Goal: Task Accomplishment & Management: Manage account settings

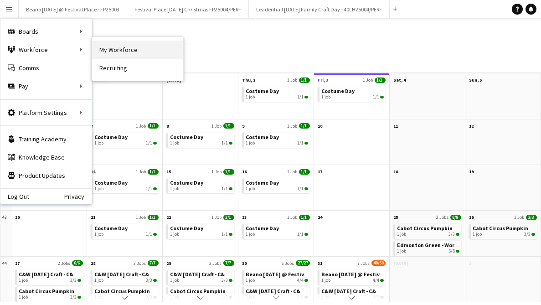
click at [119, 49] on link "My Workforce" at bounding box center [137, 50] width 91 height 18
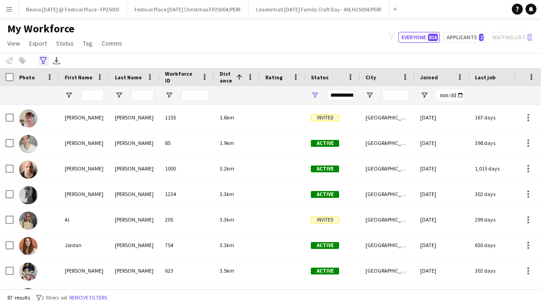
click at [43, 62] on icon "Advanced filters" at bounding box center [43, 60] width 7 height 7
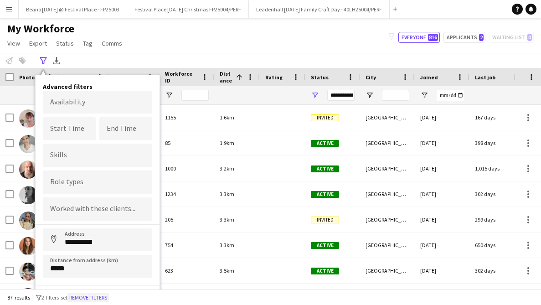
click at [85, 294] on button "Remove filters" at bounding box center [87, 298] width 41 height 10
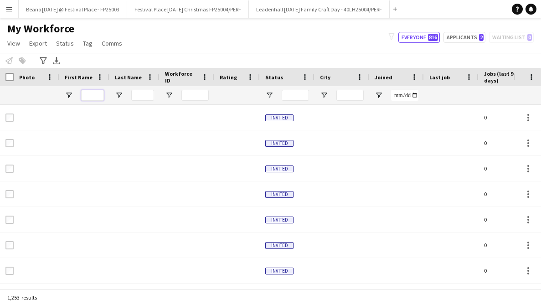
click at [91, 95] on input "First Name Filter Input" at bounding box center [92, 95] width 23 height 11
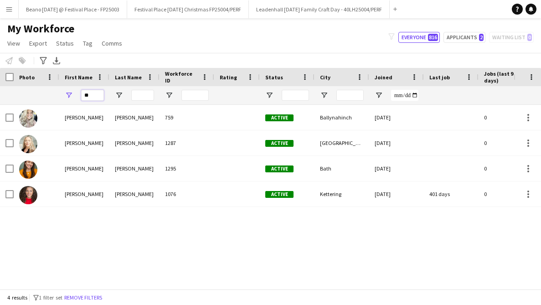
type input "*"
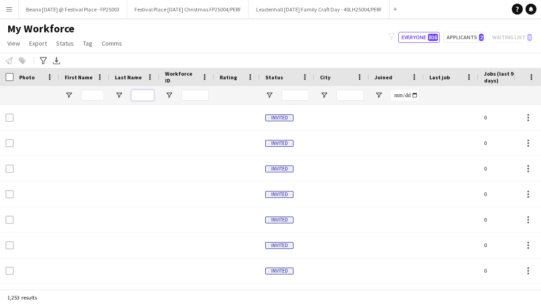
click at [147, 97] on input "Last Name Filter Input" at bounding box center [142, 95] width 23 height 11
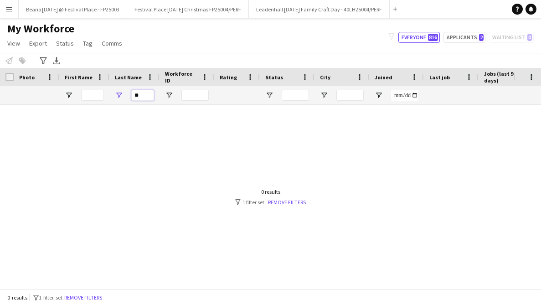
type input "*"
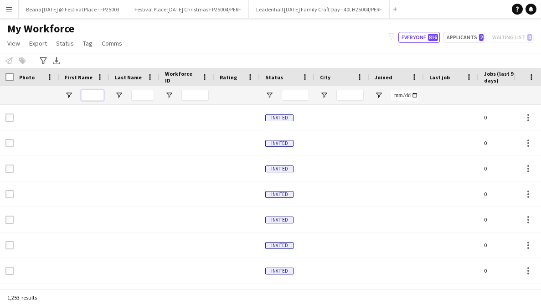
click at [89, 96] on input "First Name Filter Input" at bounding box center [92, 95] width 23 height 11
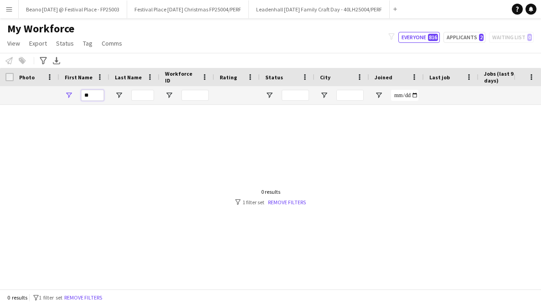
type input "*"
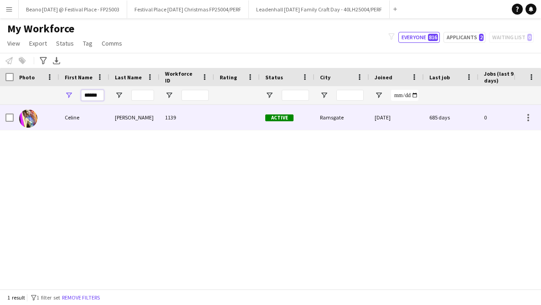
type input "******"
click at [132, 114] on div "[PERSON_NAME]" at bounding box center [134, 117] width 50 height 25
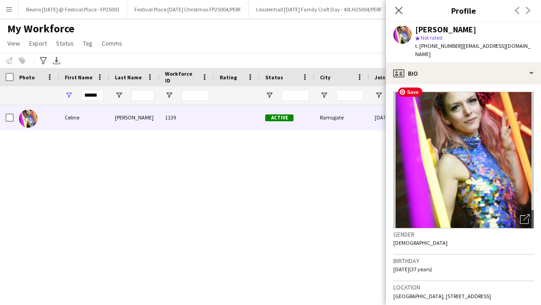
scroll to position [14, 0]
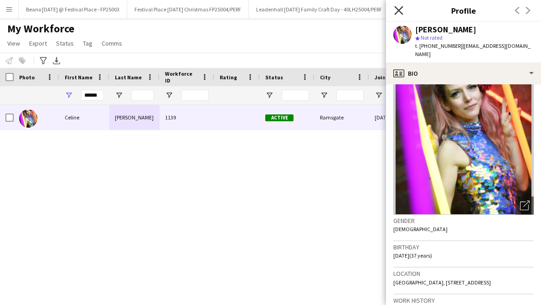
click at [401, 12] on icon at bounding box center [398, 10] width 9 height 9
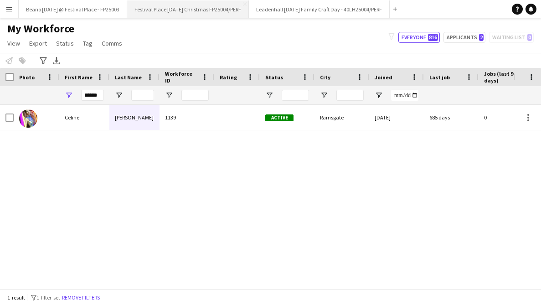
click at [187, 10] on button "Festival Place [DATE] Christmas FP25004/PERF Close" at bounding box center [188, 9] width 122 height 18
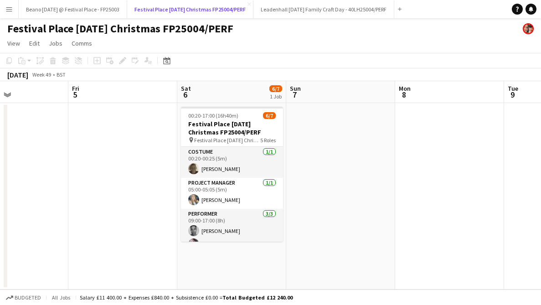
scroll to position [0, 342]
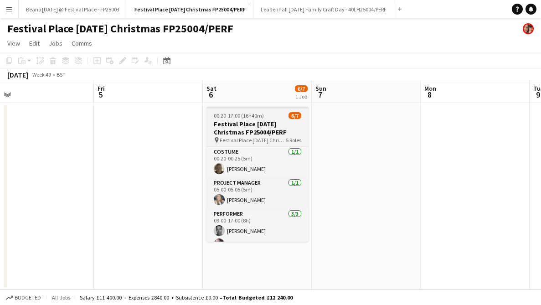
click at [244, 142] on span "Festival Place [DATE] Christmas FP25004/PERF" at bounding box center [253, 140] width 66 height 7
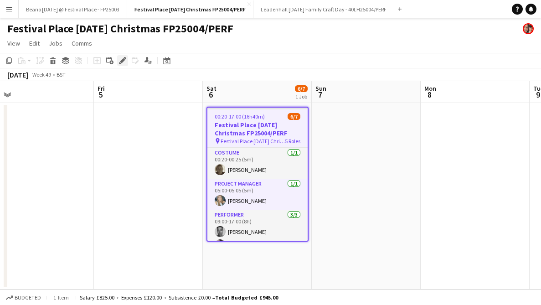
click at [122, 59] on icon "Edit" at bounding box center [122, 60] width 7 height 7
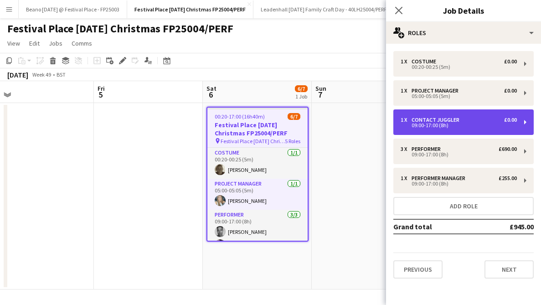
click at [495, 119] on div "1 x contact juggler £0.00" at bounding box center [459, 120] width 116 height 6
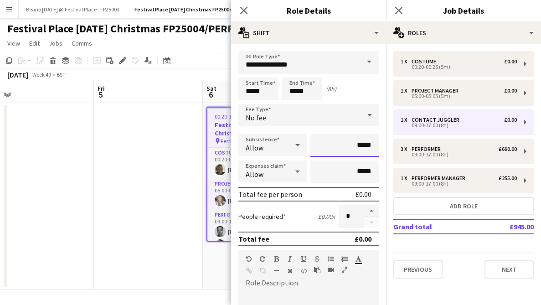
click at [360, 144] on input "*****" at bounding box center [345, 145] width 68 height 23
type input "*******"
click at [401, 12] on icon "Close pop-in" at bounding box center [398, 10] width 9 height 9
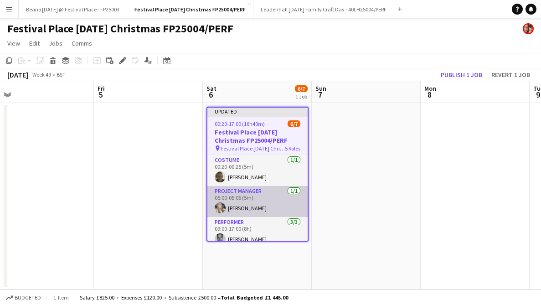
scroll to position [96, 0]
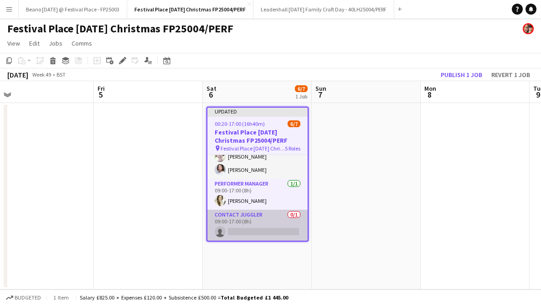
click at [239, 226] on app-card-role "contact juggler 0/1 09:00-17:00 (8h) single-neutral-actions" at bounding box center [257, 225] width 100 height 31
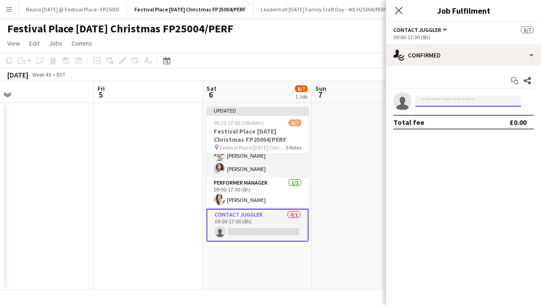
click at [439, 99] on input at bounding box center [468, 101] width 106 height 11
click at [58, 162] on app-date-cell at bounding box center [39, 196] width 109 height 187
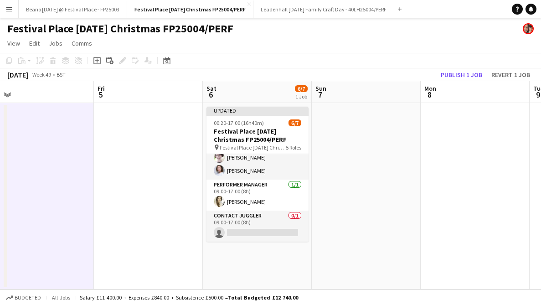
scroll to position [94, 0]
click at [248, 250] on app-date-cell "Updated 00:20-17:00 (16h40m) 6/7 Festival Place [DATE] Christmas FP25004/PERF p…" at bounding box center [257, 196] width 109 height 187
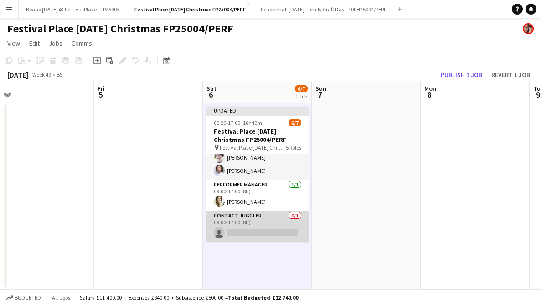
click at [254, 223] on app-card-role "contact juggler 0/1 09:00-17:00 (8h) single-neutral-actions" at bounding box center [258, 226] width 102 height 31
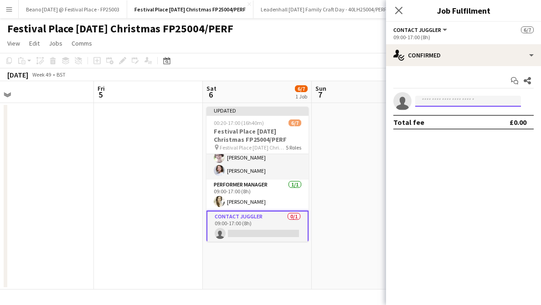
click at [432, 99] on input at bounding box center [468, 101] width 106 height 11
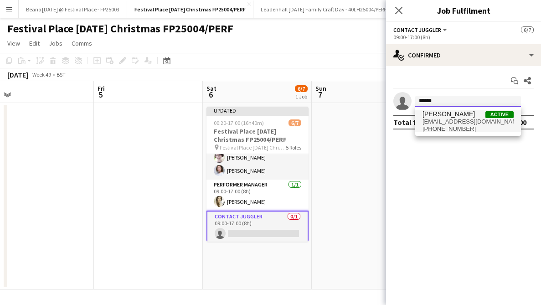
type input "******"
click at [450, 121] on span "[EMAIL_ADDRESS][DOMAIN_NAME]" at bounding box center [468, 121] width 91 height 7
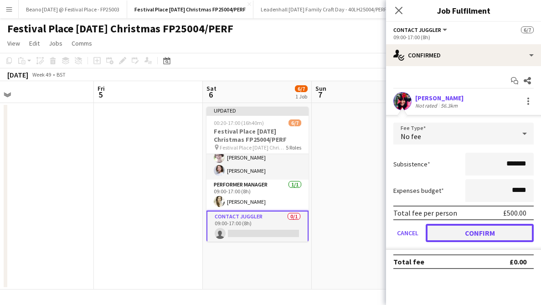
click at [454, 233] on button "Confirm" at bounding box center [480, 233] width 108 height 18
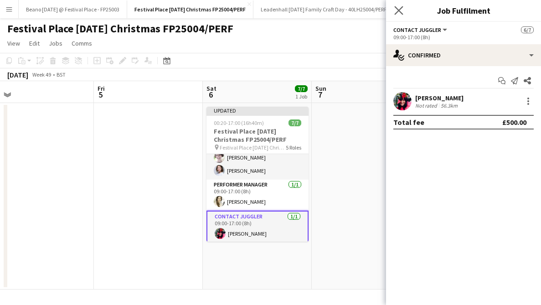
click at [403, 10] on app-icon "Close pop-in" at bounding box center [399, 10] width 13 height 13
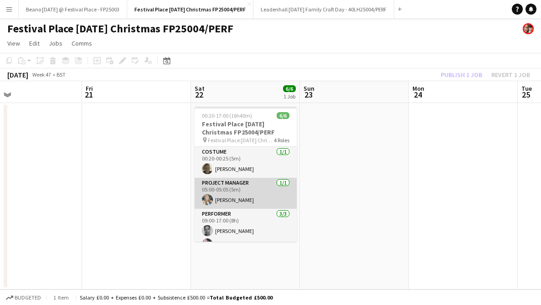
scroll to position [56, 0]
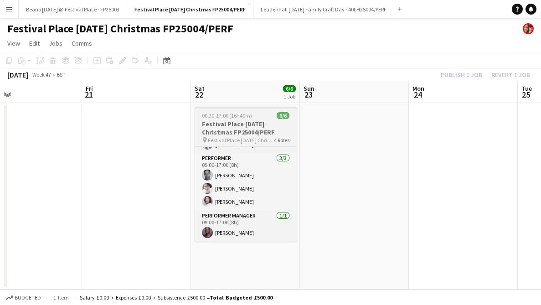
click at [241, 134] on h3 "Festival Place [DATE] Christmas FP25004/PERF" at bounding box center [246, 128] width 102 height 16
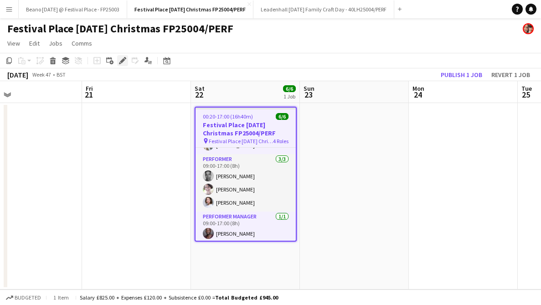
click at [120, 59] on icon "Edit" at bounding box center [122, 60] width 7 height 7
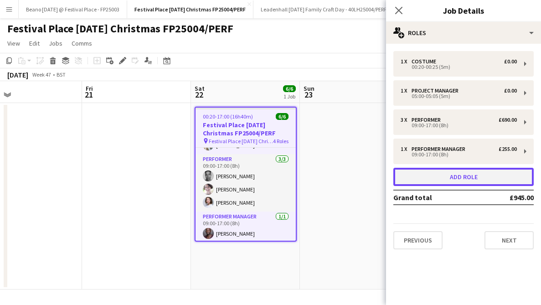
click at [470, 179] on button "Add role" at bounding box center [464, 177] width 140 height 18
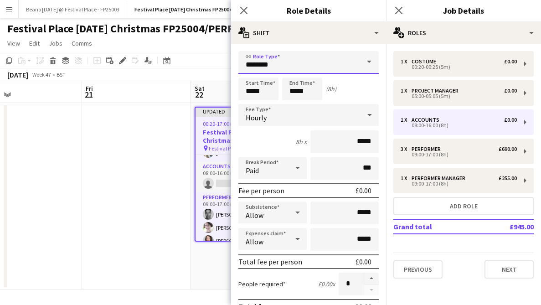
click at [356, 61] on input "********" at bounding box center [309, 62] width 140 height 23
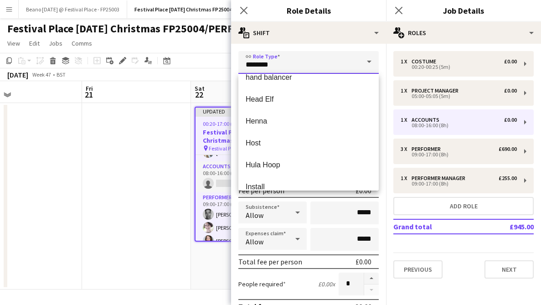
scroll to position [845, 0]
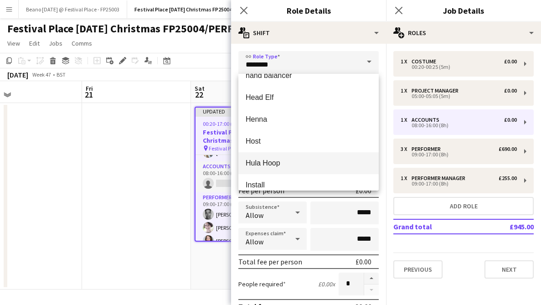
click at [298, 165] on span "Hula Hoop" at bounding box center [309, 163] width 126 height 9
type input "*********"
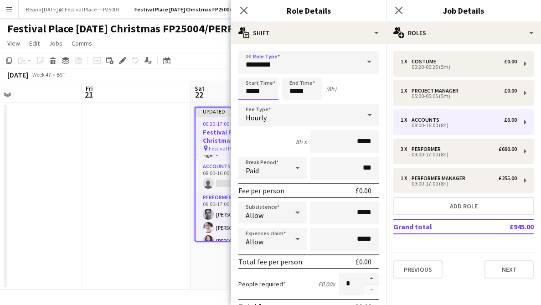
click at [270, 91] on input "*****" at bounding box center [259, 89] width 40 height 23
type input "*****"
click at [251, 73] on div at bounding box center [249, 72] width 18 height 9
click at [305, 86] on input "*****" at bounding box center [302, 89] width 40 height 23
type input "*****"
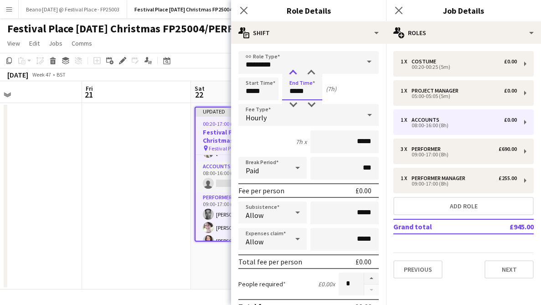
click at [292, 72] on div at bounding box center [293, 72] width 18 height 9
click at [334, 115] on div "Hourly" at bounding box center [300, 115] width 122 height 22
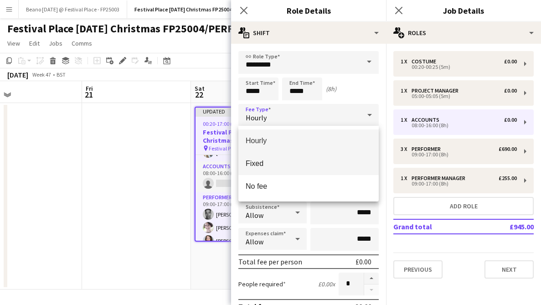
click at [294, 163] on span "Fixed" at bounding box center [309, 163] width 126 height 9
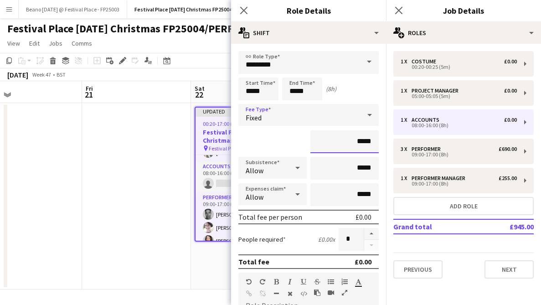
click at [357, 140] on input "*****" at bounding box center [345, 141] width 68 height 23
type input "*******"
click at [400, 10] on icon "Close pop-in" at bounding box center [398, 10] width 9 height 9
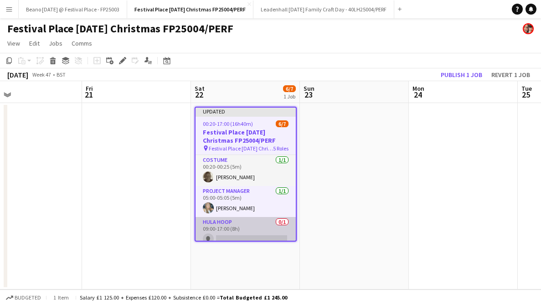
scroll to position [25, 0]
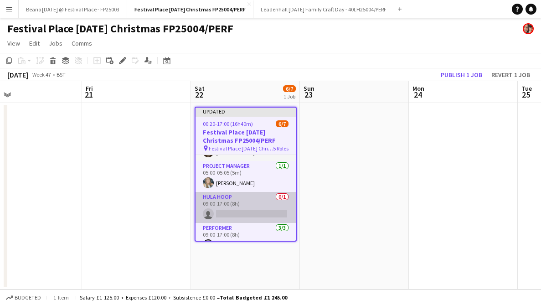
click at [242, 207] on app-card-role "Hula Hoop 0/1 09:00-17:00 (8h) single-neutral-actions" at bounding box center [246, 207] width 100 height 31
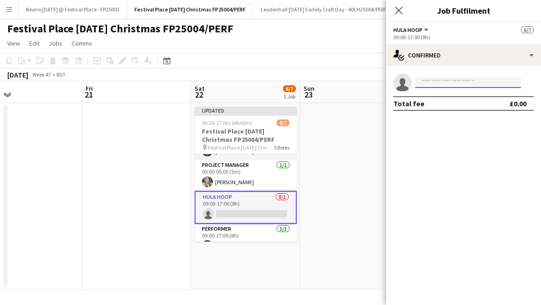
click at [466, 82] on input at bounding box center [468, 82] width 106 height 11
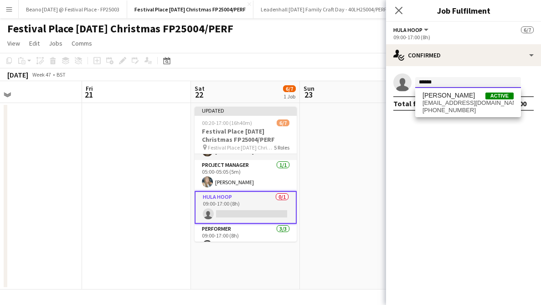
type input "******"
click at [465, 114] on div "[PERSON_NAME] Active [EMAIL_ADDRESS][DOMAIN_NAME] [PHONE_NUMBER]" at bounding box center [468, 102] width 106 height 29
click at [456, 103] on span "[EMAIL_ADDRESS][DOMAIN_NAME]" at bounding box center [468, 102] width 91 height 7
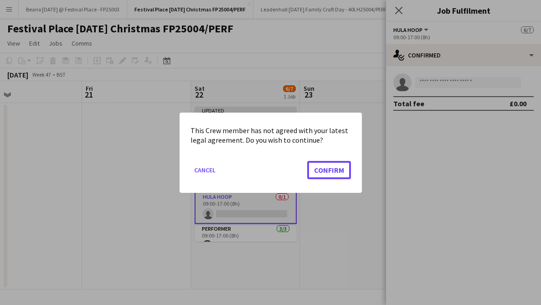
drag, startPoint x: 323, startPoint y: 172, endPoint x: 353, endPoint y: 172, distance: 29.6
click at [323, 172] on button "Confirm" at bounding box center [329, 170] width 44 height 18
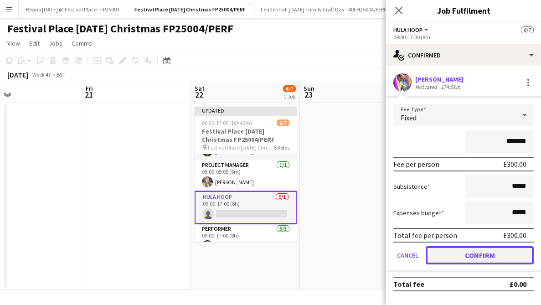
click at [458, 252] on button "Confirm" at bounding box center [480, 255] width 108 height 18
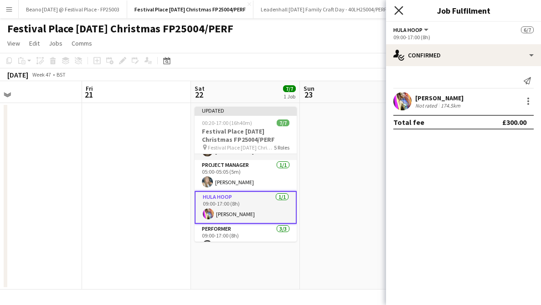
click at [399, 7] on icon "Close pop-in" at bounding box center [398, 10] width 9 height 9
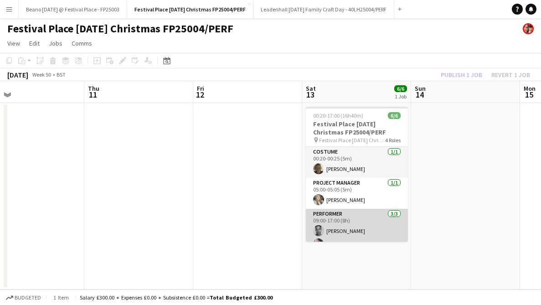
scroll to position [56, 0]
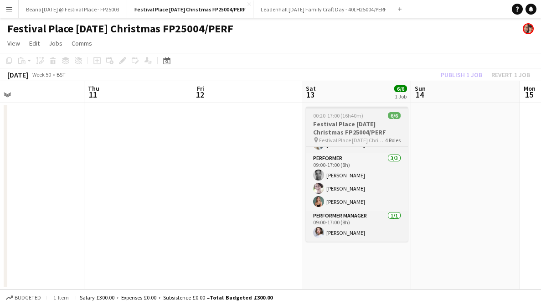
click at [353, 135] on h3 "Festival Place [DATE] Christmas FP25004/PERF" at bounding box center [357, 128] width 102 height 16
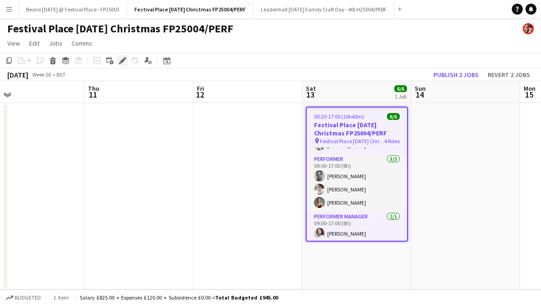
click at [119, 59] on icon "Edit" at bounding box center [122, 60] width 7 height 7
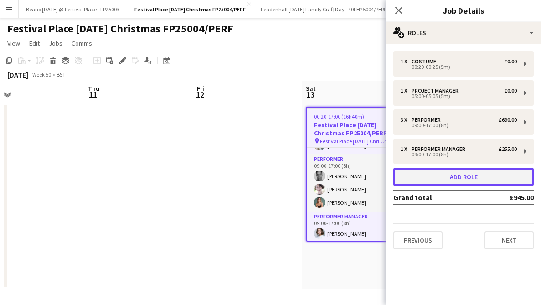
click at [471, 179] on button "Add role" at bounding box center [464, 177] width 140 height 18
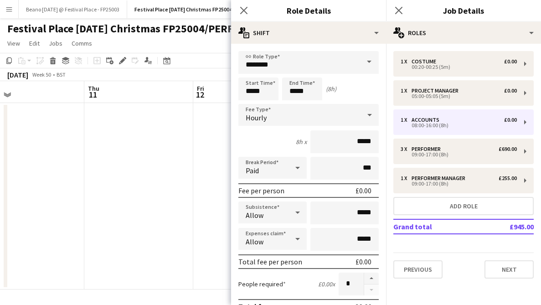
click at [366, 63] on span at bounding box center [369, 62] width 19 height 22
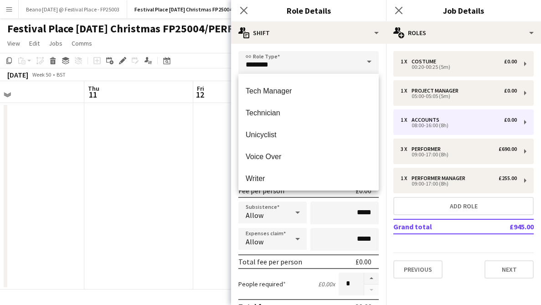
scroll to position [1926, 0]
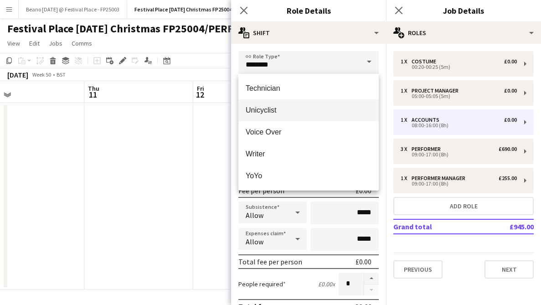
click at [304, 118] on mat-option "Unicyclist" at bounding box center [309, 110] width 140 height 22
type input "**********"
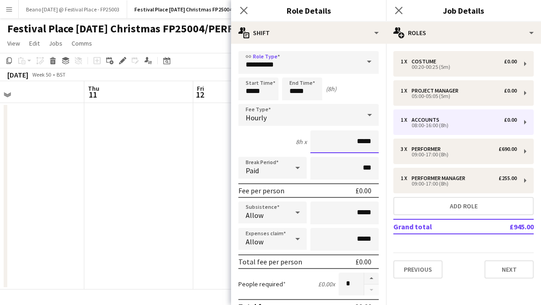
click at [360, 143] on input "*****" at bounding box center [345, 141] width 68 height 23
type input "*******"
click at [266, 90] on input "*****" at bounding box center [259, 89] width 40 height 23
type input "*****"
click at [245, 73] on div at bounding box center [249, 72] width 18 height 9
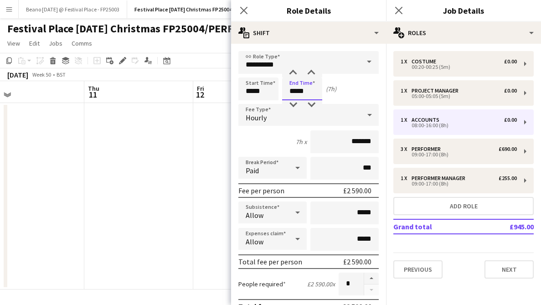
click at [309, 95] on input "*****" at bounding box center [302, 89] width 40 height 23
type input "*****"
click at [295, 74] on div at bounding box center [293, 72] width 18 height 9
click at [290, 120] on div "Hourly" at bounding box center [300, 115] width 122 height 22
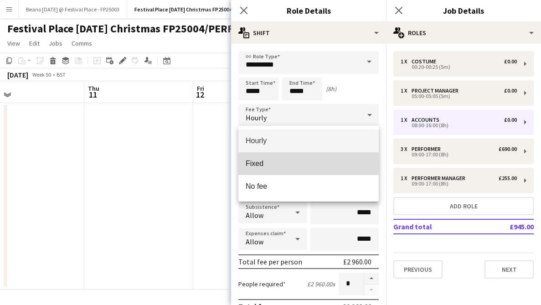
click at [280, 163] on span "Fixed" at bounding box center [309, 163] width 126 height 9
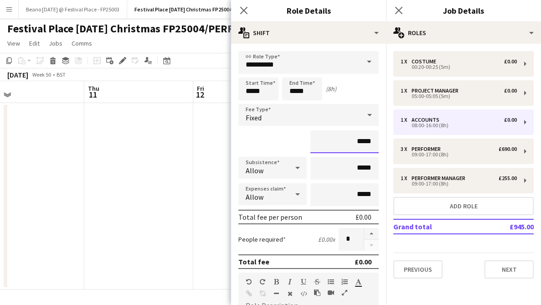
click at [358, 140] on input "*****" at bounding box center [345, 141] width 68 height 23
type input "*******"
click at [403, 12] on app-icon "Close pop-in" at bounding box center [399, 10] width 13 height 13
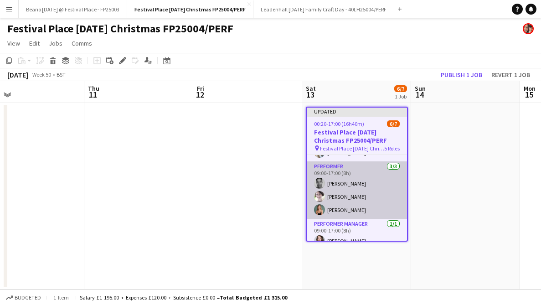
scroll to position [96, 0]
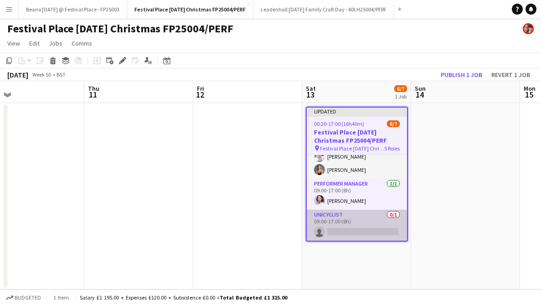
click at [346, 224] on app-card-role "Unicyclist 0/1 09:00-17:00 (8h) single-neutral-actions" at bounding box center [357, 225] width 100 height 31
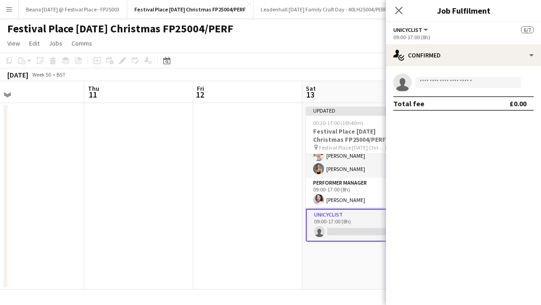
click at [329, 227] on app-card-role "Unicyclist 0/1 09:00-17:00 (8h) single-neutral-actions" at bounding box center [357, 225] width 102 height 33
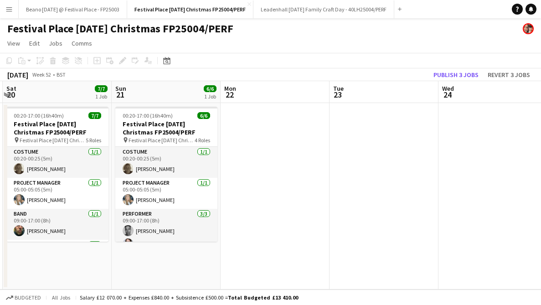
scroll to position [0, 264]
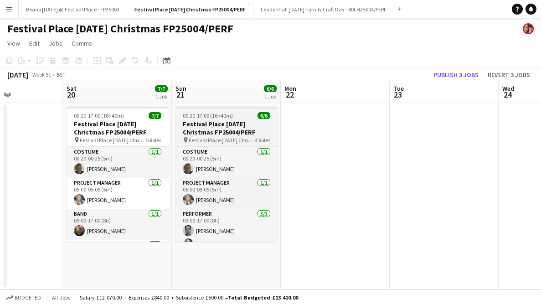
click at [225, 120] on h3 "Festival Place [DATE] Christmas FP25004/PERF" at bounding box center [227, 128] width 102 height 16
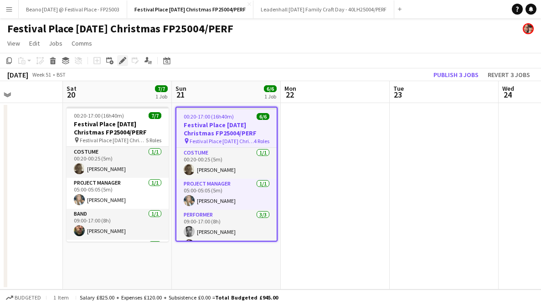
click at [124, 57] on icon at bounding box center [125, 58] width 2 height 2
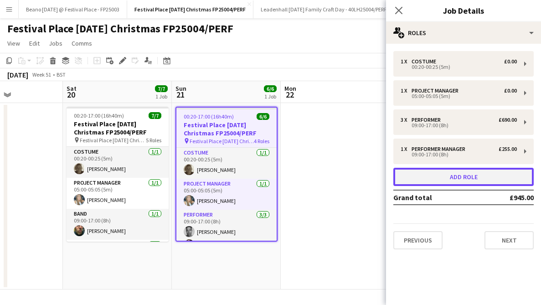
click at [463, 170] on button "Add role" at bounding box center [464, 177] width 140 height 18
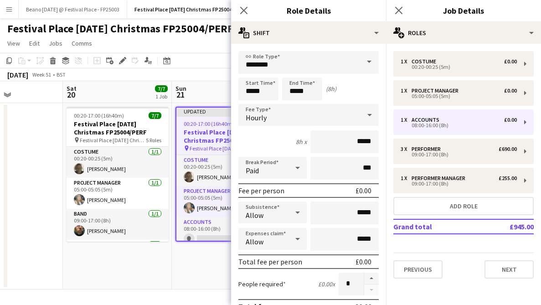
click at [367, 60] on span at bounding box center [369, 62] width 19 height 22
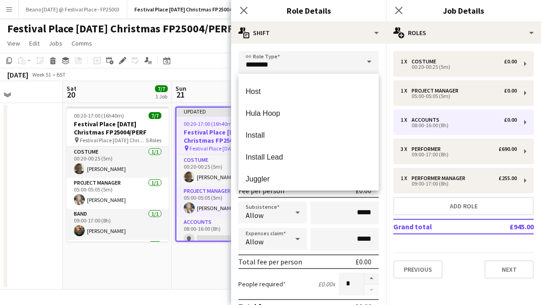
scroll to position [891, 0]
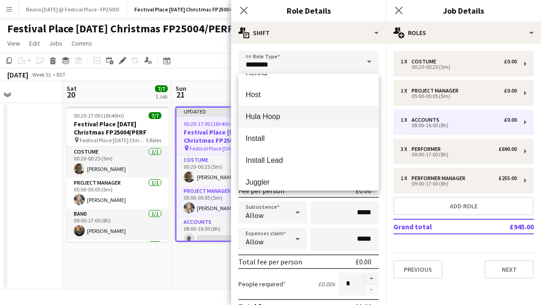
click at [320, 123] on mat-option "Hula Hoop" at bounding box center [309, 117] width 140 height 22
type input "*********"
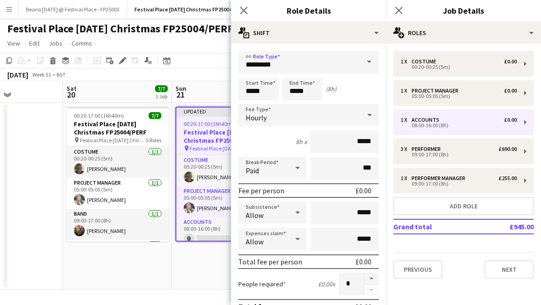
click at [275, 119] on div "Hourly" at bounding box center [300, 115] width 122 height 22
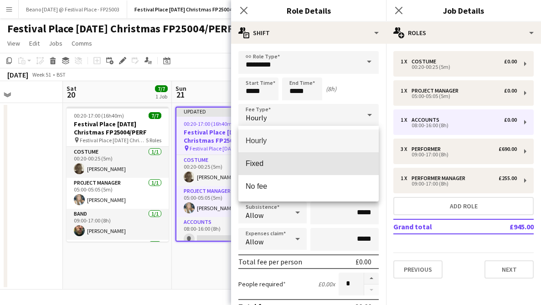
drag, startPoint x: 267, startPoint y: 161, endPoint x: 342, endPoint y: 149, distance: 76.6
click at [267, 161] on span "Fixed" at bounding box center [309, 163] width 126 height 9
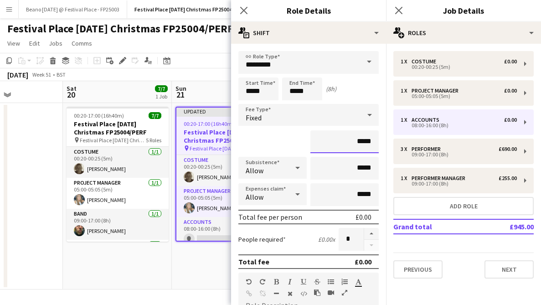
click at [359, 141] on input "*****" at bounding box center [345, 141] width 68 height 23
type input "*******"
drag, startPoint x: 399, startPoint y: 11, endPoint x: 387, endPoint y: 21, distance: 16.0
click at [399, 11] on icon at bounding box center [398, 10] width 7 height 7
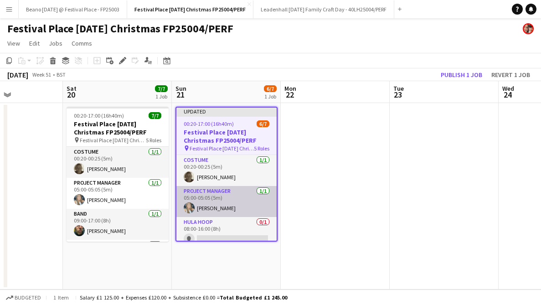
scroll to position [31, 0]
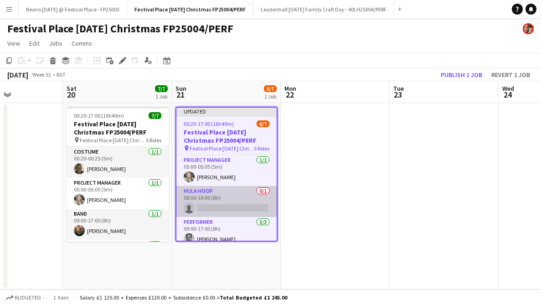
click at [231, 203] on app-card-role "Hula Hoop 0/1 08:00-16:00 (8h) single-neutral-actions" at bounding box center [226, 201] width 100 height 31
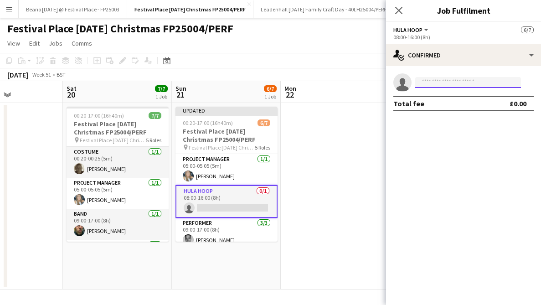
click at [448, 80] on input at bounding box center [468, 82] width 106 height 11
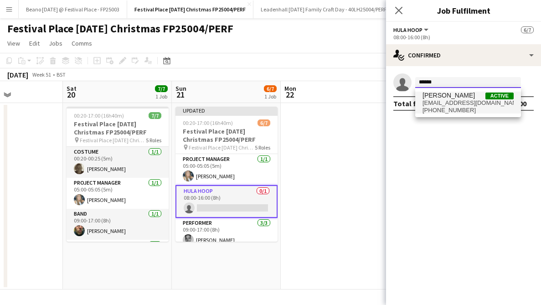
type input "******"
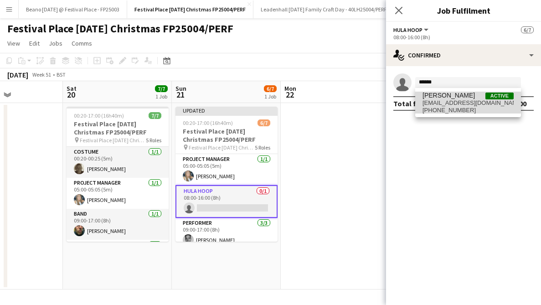
click at [453, 102] on span "[EMAIL_ADDRESS][DOMAIN_NAME]" at bounding box center [468, 102] width 91 height 7
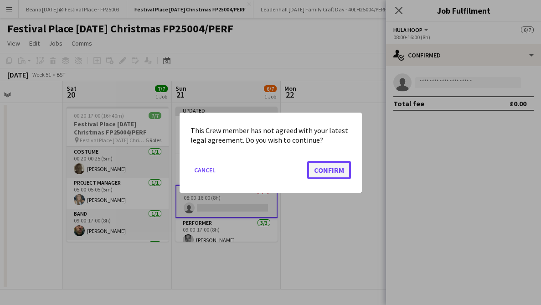
click at [329, 166] on button "Confirm" at bounding box center [329, 170] width 44 height 18
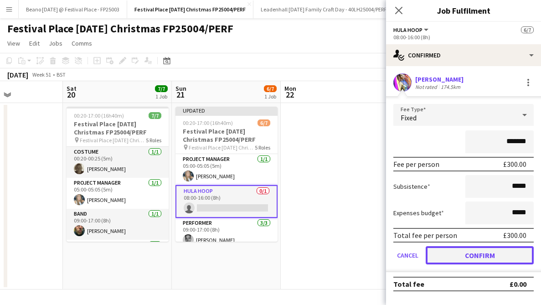
click at [471, 254] on button "Confirm" at bounding box center [480, 255] width 108 height 18
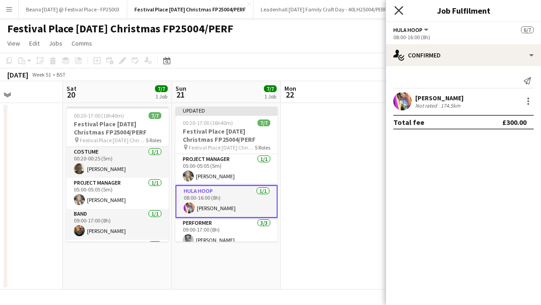
click at [401, 11] on icon "Close pop-in" at bounding box center [398, 10] width 9 height 9
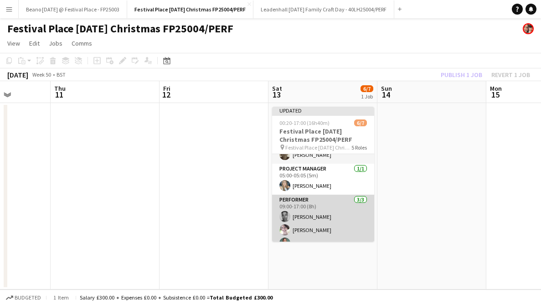
scroll to position [26, 0]
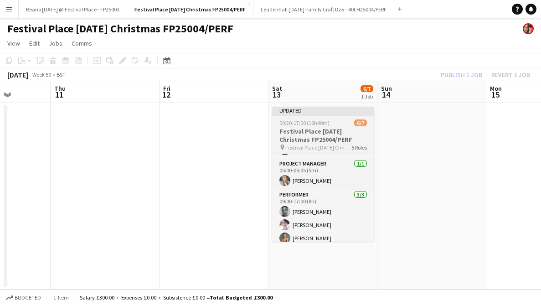
click at [319, 132] on h3 "Festival Place [DATE] Christmas FP25004/PERF" at bounding box center [323, 135] width 102 height 16
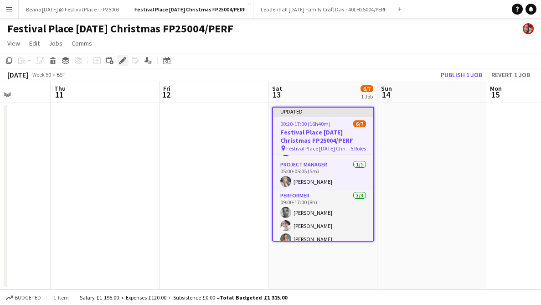
click at [124, 60] on icon at bounding box center [122, 60] width 5 height 5
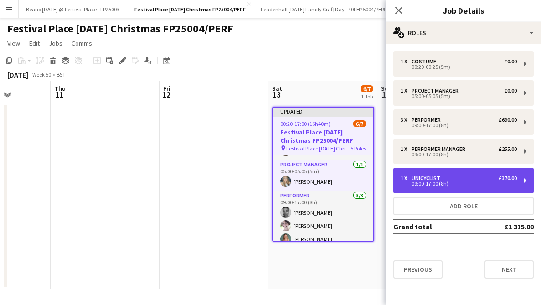
click at [469, 176] on div "1 x Unicyclist £370.00" at bounding box center [459, 178] width 116 height 6
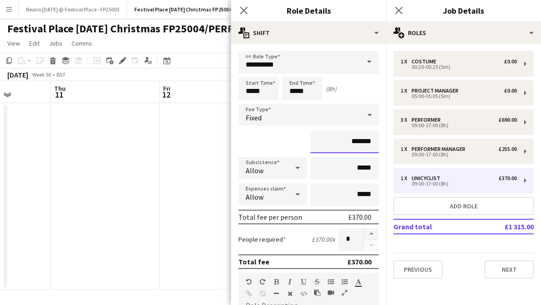
click at [359, 140] on input "*******" at bounding box center [345, 141] width 68 height 23
type input "**"
type input "****"
click at [397, 12] on icon at bounding box center [398, 10] width 9 height 9
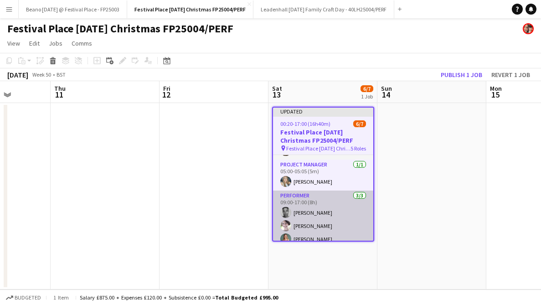
scroll to position [96, 0]
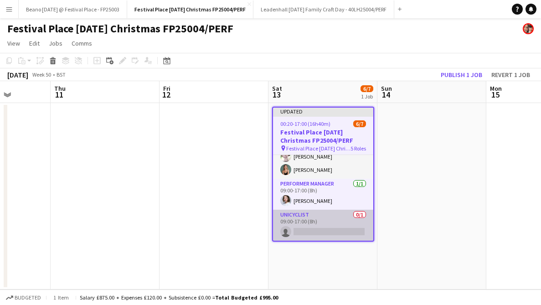
click at [315, 222] on app-card-role "Unicyclist 0/1 09:00-17:00 (8h) single-neutral-actions" at bounding box center [323, 225] width 100 height 31
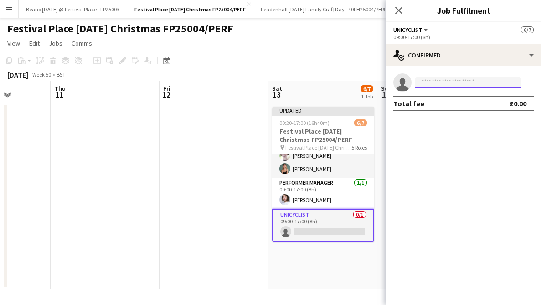
click at [436, 83] on input at bounding box center [468, 82] width 106 height 11
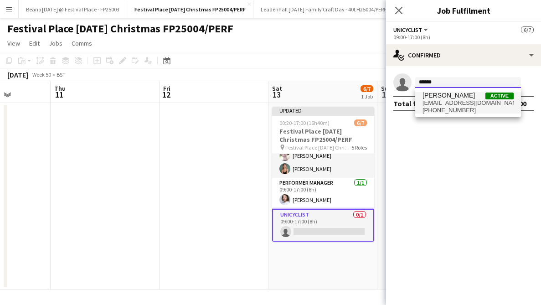
type input "******"
click at [464, 101] on span "[EMAIL_ADDRESS][DOMAIN_NAME]" at bounding box center [468, 102] width 91 height 7
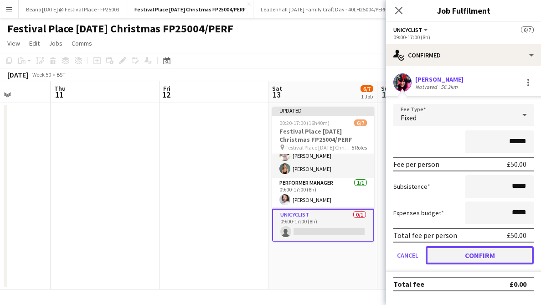
click at [474, 258] on button "Confirm" at bounding box center [480, 255] width 108 height 18
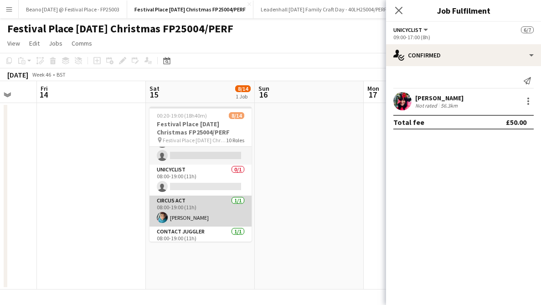
scroll to position [268, 0]
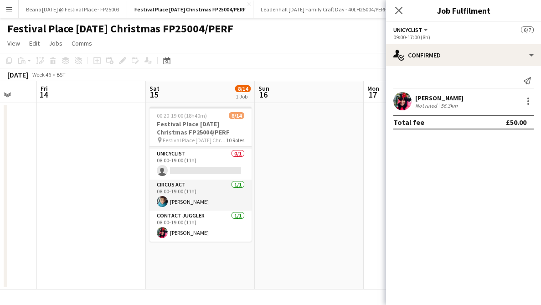
click at [348, 176] on app-date-cell at bounding box center [309, 196] width 109 height 187
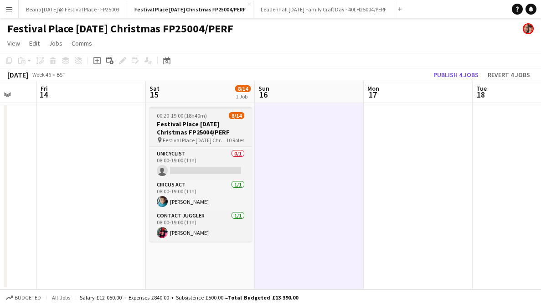
click at [170, 126] on h3 "Festival Place [DATE] Christmas FP25004/PERF" at bounding box center [201, 128] width 102 height 16
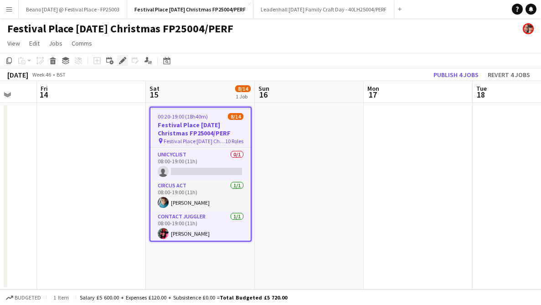
click at [121, 61] on icon at bounding box center [122, 60] width 5 height 5
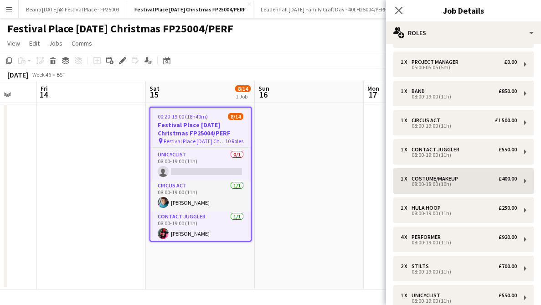
scroll to position [37, 0]
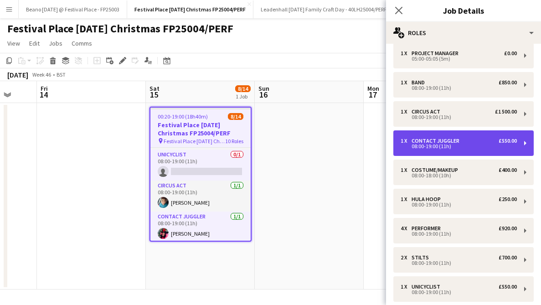
click at [511, 150] on div "1 x contact juggler £550.00 08:00-19:00 (11h)" at bounding box center [464, 143] width 140 height 26
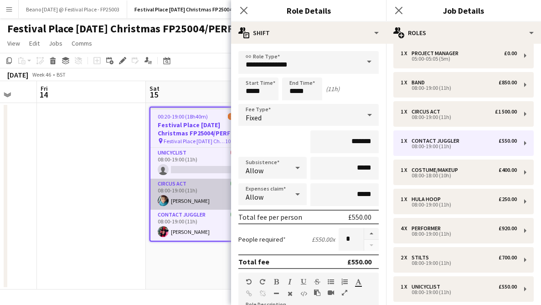
click at [188, 207] on app-card-role "circus act [DATE] 08:00-19:00 (11h) [PERSON_NAME]" at bounding box center [200, 194] width 100 height 31
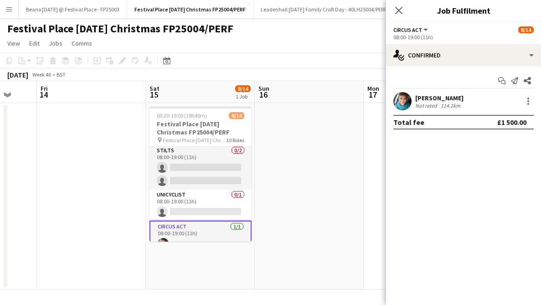
scroll to position [270, 0]
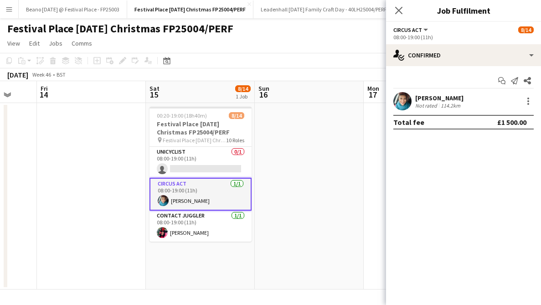
click at [280, 213] on app-date-cell at bounding box center [309, 196] width 109 height 187
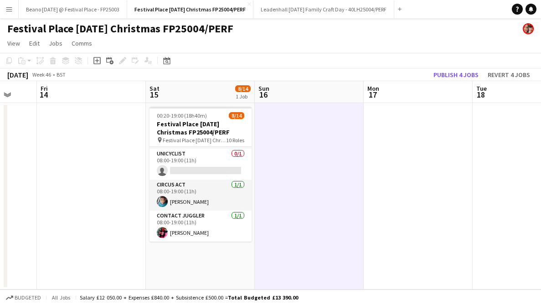
scroll to position [268, 0]
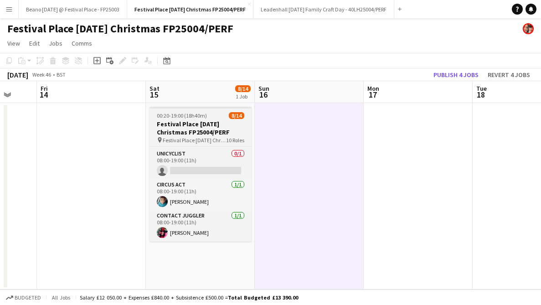
click at [193, 121] on h3 "Festival Place [DATE] Christmas FP25004/PERF" at bounding box center [201, 128] width 102 height 16
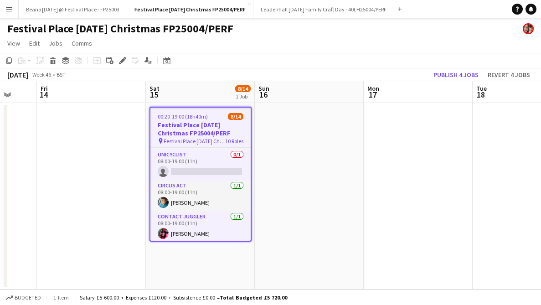
scroll to position [270, 0]
click at [123, 57] on icon "Edit" at bounding box center [122, 60] width 7 height 7
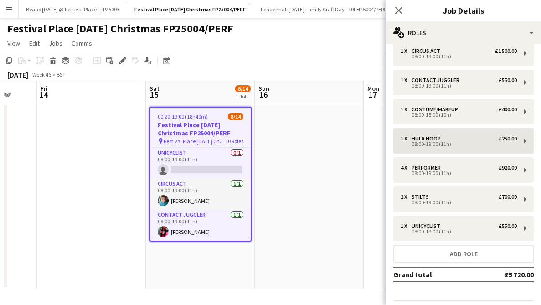
scroll to position [57, 0]
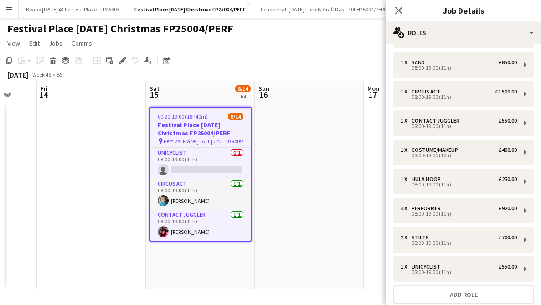
click at [7, 9] on app-icon "Menu" at bounding box center [8, 8] width 7 height 7
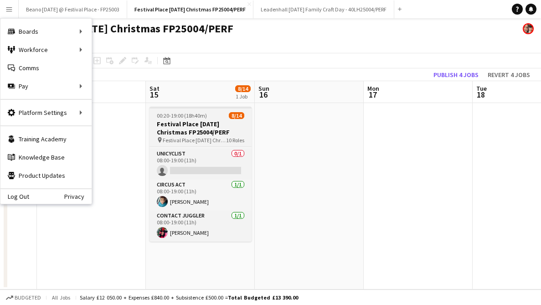
click at [190, 127] on h3 "Festival Place [DATE] Christmas FP25004/PERF" at bounding box center [201, 128] width 102 height 16
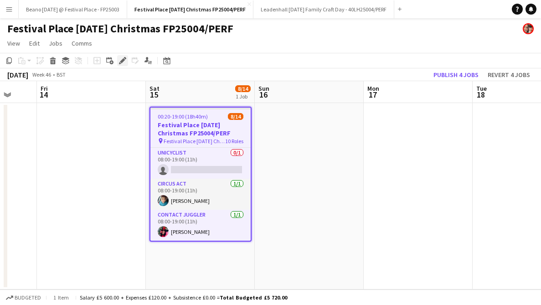
click at [124, 57] on icon "Edit" at bounding box center [122, 60] width 7 height 7
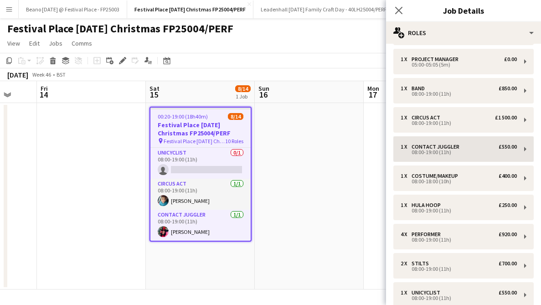
scroll to position [127, 0]
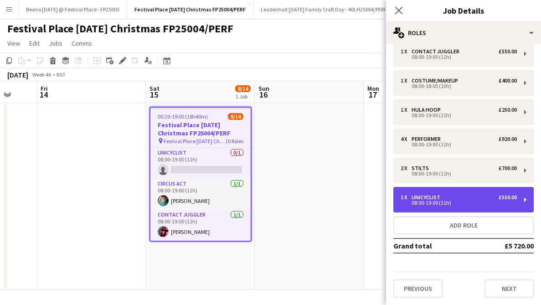
click at [467, 195] on div "1 x Unicyclist £550.00" at bounding box center [459, 197] width 116 height 6
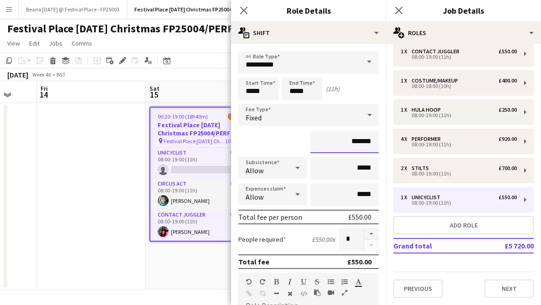
click at [358, 143] on input "*******" at bounding box center [345, 141] width 68 height 23
type input "**"
type input "*******"
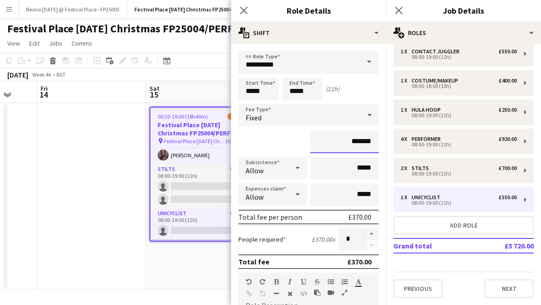
scroll to position [212, 0]
click at [196, 178] on app-card-role "Stilts 0/2 08:00-19:00 (11h) single-neutral-actions single-neutral-actions" at bounding box center [200, 184] width 100 height 44
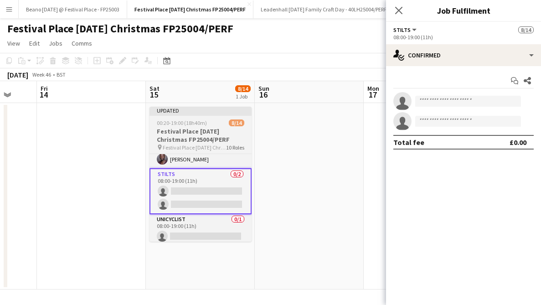
click at [208, 119] on div "00:20-19:00 (18h40m) 8/14" at bounding box center [201, 122] width 102 height 7
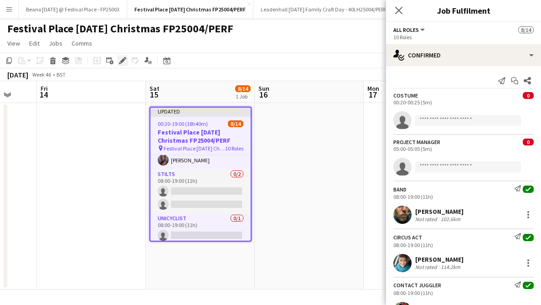
click at [121, 59] on icon "Edit" at bounding box center [122, 60] width 7 height 7
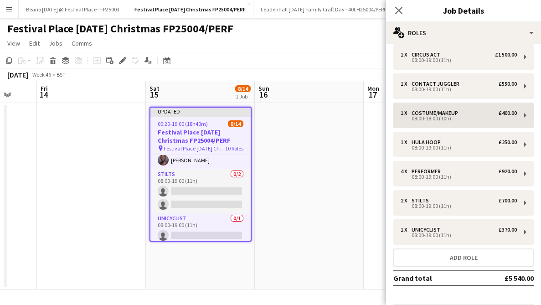
scroll to position [96, 0]
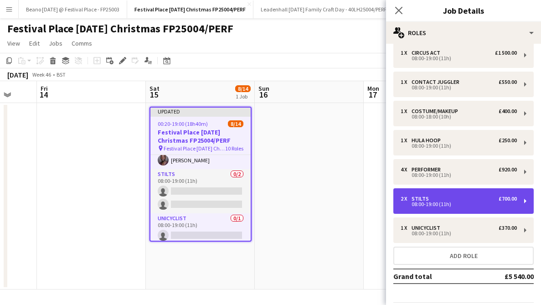
click at [447, 197] on div "2 x Stilts £700.00" at bounding box center [459, 199] width 116 height 6
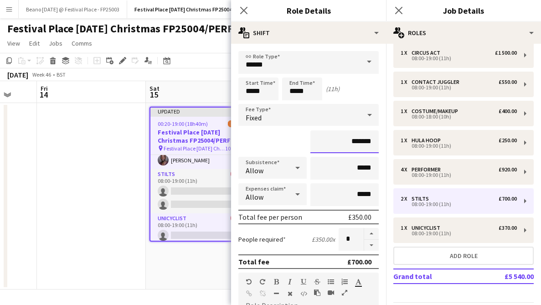
click at [360, 140] on input "*******" at bounding box center [345, 141] width 68 height 23
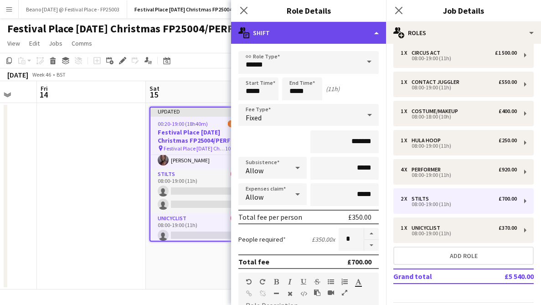
click at [370, 35] on div "multiple-actions-text Shift" at bounding box center [308, 33] width 155 height 22
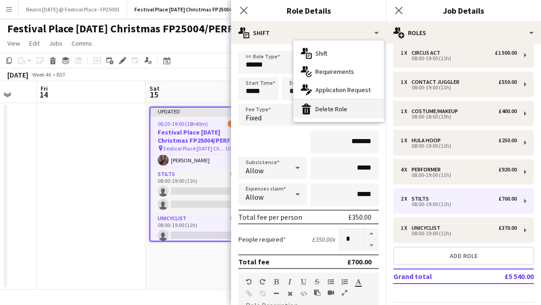
click at [334, 114] on div "bin-2 Delete Role" at bounding box center [339, 109] width 90 height 18
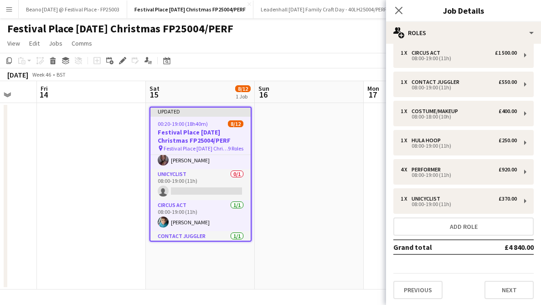
click at [204, 140] on h3 "Festival Place [DATE] Christmas FP25004/PERF" at bounding box center [200, 136] width 100 height 16
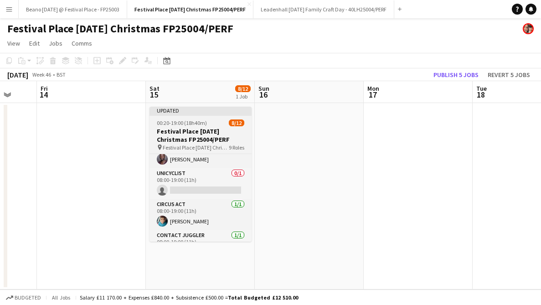
click at [204, 140] on h3 "Festival Place [DATE] Christmas FP25004/PERF" at bounding box center [201, 135] width 102 height 16
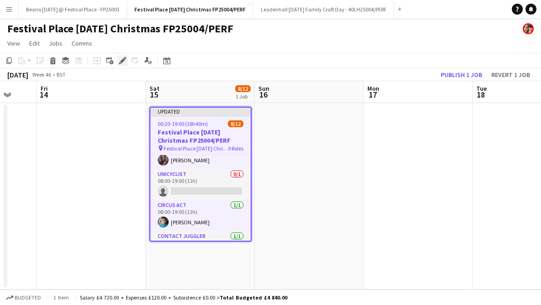
click at [123, 62] on icon "Edit" at bounding box center [122, 60] width 7 height 7
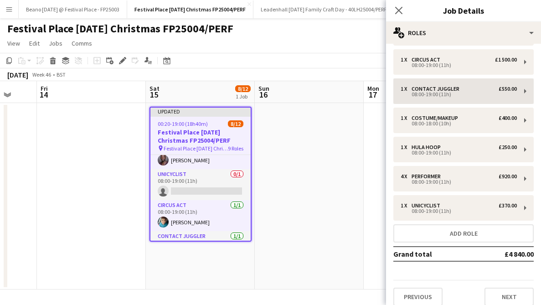
scroll to position [93, 0]
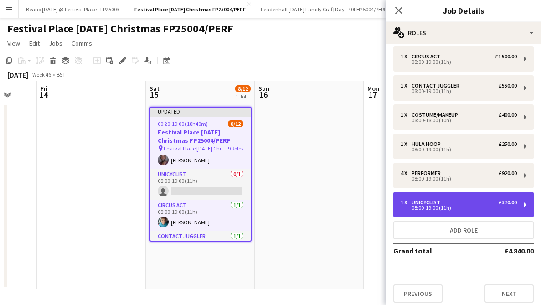
click at [454, 193] on div "1 x Unicyclist £370.00 08:00-19:00 (11h)" at bounding box center [464, 205] width 140 height 26
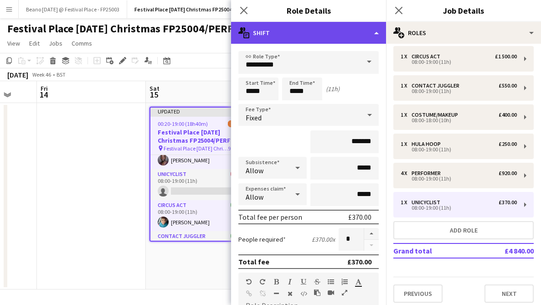
click at [372, 34] on div "multiple-actions-text Shift" at bounding box center [308, 33] width 155 height 22
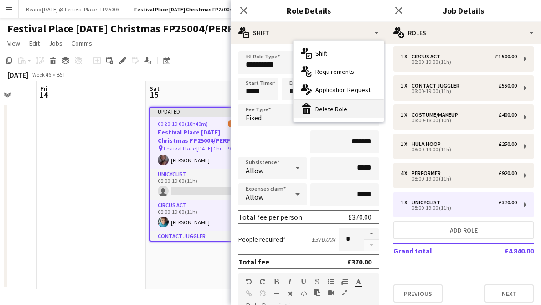
click at [335, 109] on div "bin-2 Delete Role" at bounding box center [339, 109] width 90 height 18
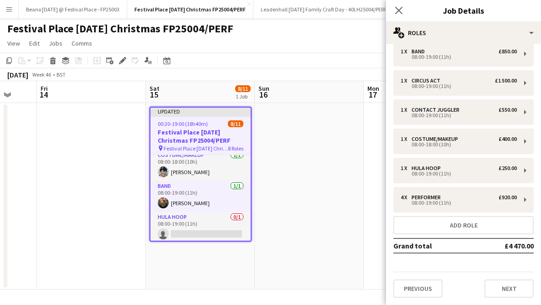
scroll to position [93, 0]
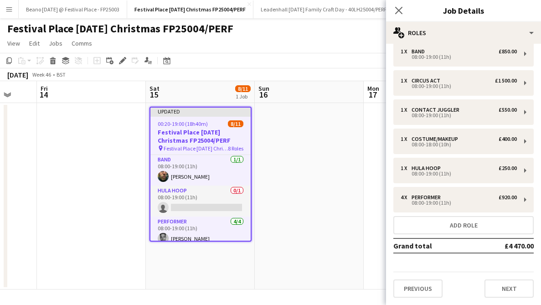
click at [364, 186] on app-date-cell at bounding box center [418, 196] width 109 height 187
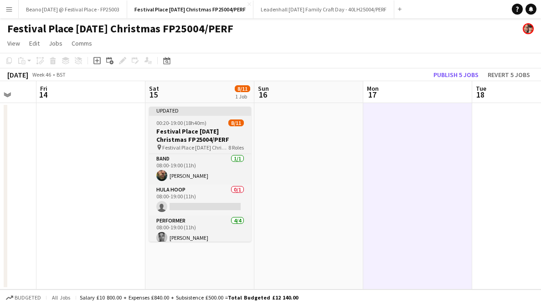
click at [194, 127] on h3 "Festival Place [DATE] Christmas FP25004/PERF" at bounding box center [200, 135] width 102 height 16
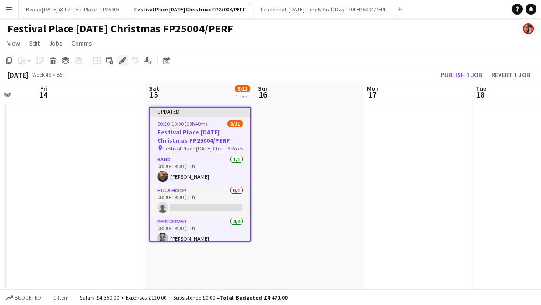
click at [123, 59] on icon at bounding box center [122, 60] width 5 height 5
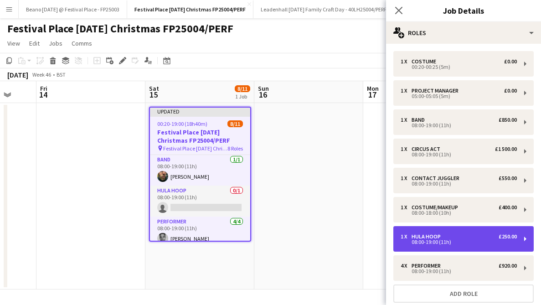
click at [454, 234] on div "1 x Hula Hoop £250.00" at bounding box center [459, 236] width 116 height 6
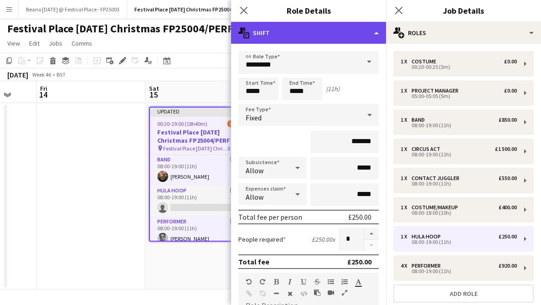
click at [375, 31] on div "multiple-actions-text Shift" at bounding box center [308, 33] width 155 height 22
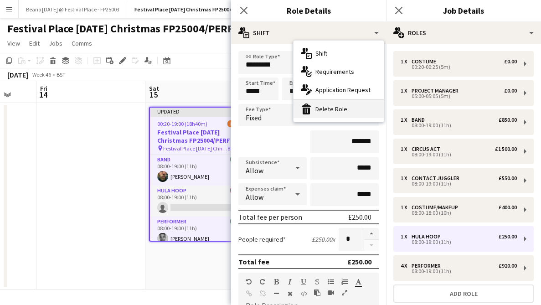
click at [341, 109] on div "bin-2 Delete Role" at bounding box center [339, 109] width 90 height 18
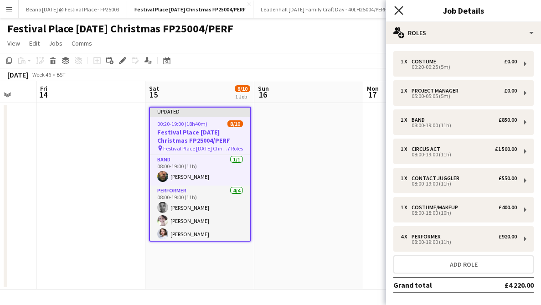
click at [398, 14] on icon "Close pop-in" at bounding box center [398, 10] width 9 height 9
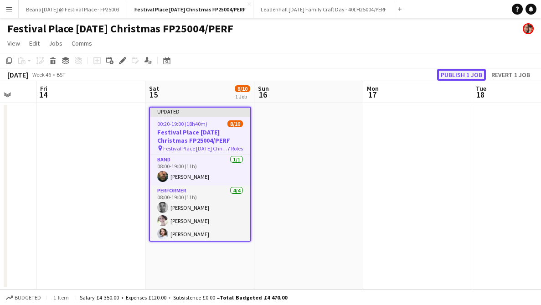
click at [455, 78] on button "Publish 1 job" at bounding box center [461, 75] width 49 height 12
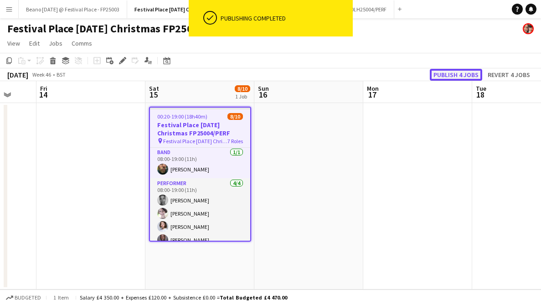
click at [454, 76] on button "Publish 4 jobs" at bounding box center [456, 75] width 52 height 12
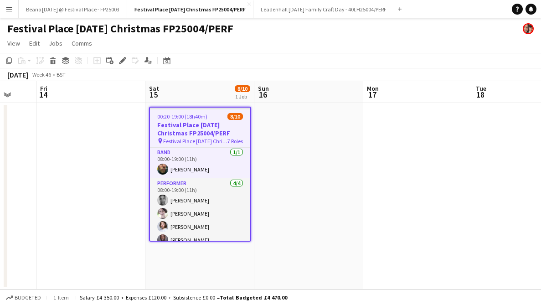
click at [9, 16] on button "Menu" at bounding box center [9, 9] width 18 height 18
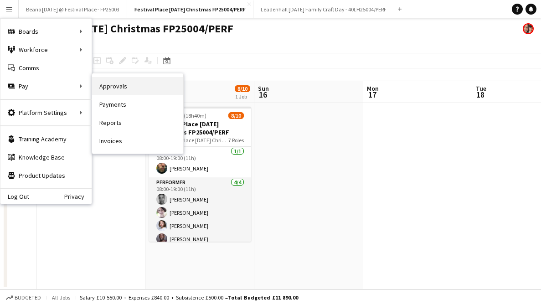
click at [133, 91] on link "Approvals" at bounding box center [137, 86] width 91 height 18
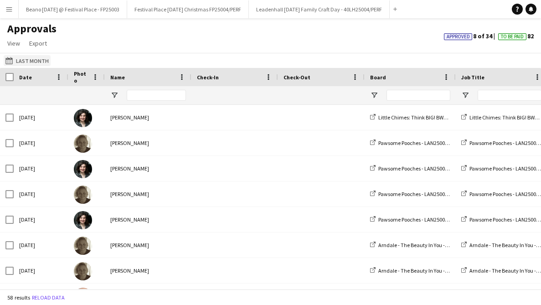
click at [24, 62] on button "Last Month Last Month" at bounding box center [27, 60] width 47 height 11
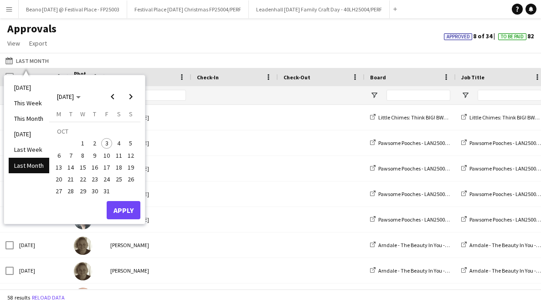
click at [10, 14] on button "Menu" at bounding box center [9, 9] width 18 height 18
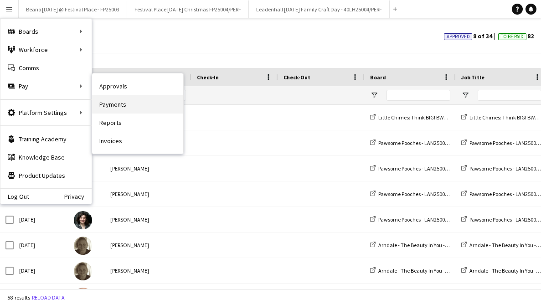
click at [108, 104] on link "Payments" at bounding box center [137, 104] width 91 height 18
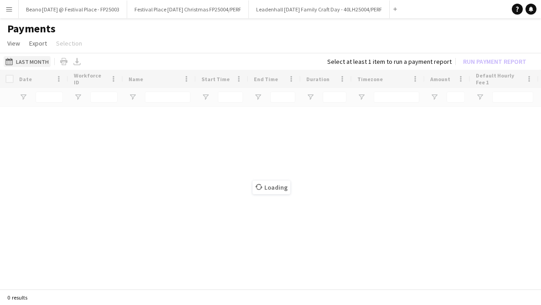
click at [28, 60] on button "Last Month Last Month" at bounding box center [27, 61] width 47 height 11
type input "***"
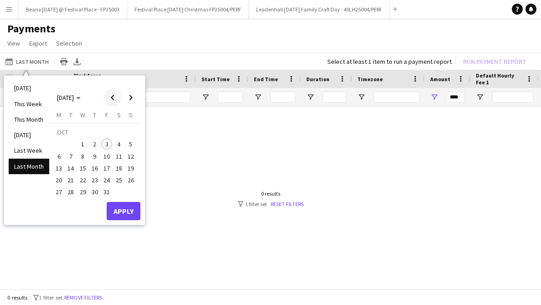
click at [111, 98] on span "Previous month" at bounding box center [113, 97] width 18 height 18
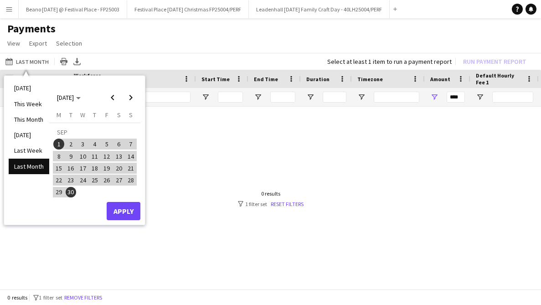
click at [131, 180] on span "28" at bounding box center [130, 180] width 11 height 11
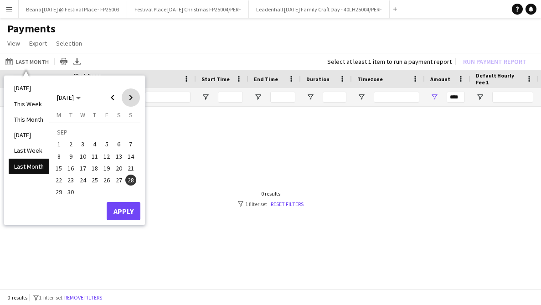
click at [130, 99] on span "Next month" at bounding box center [131, 97] width 18 height 18
click at [131, 140] on span "5" at bounding box center [130, 144] width 11 height 11
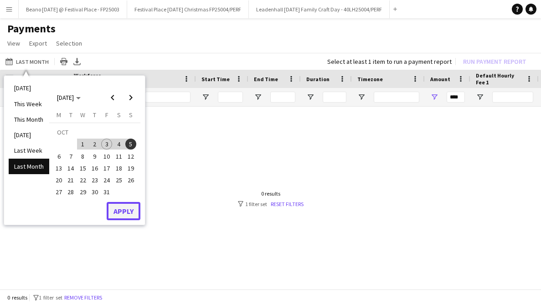
click at [127, 214] on button "Apply" at bounding box center [124, 211] width 34 height 18
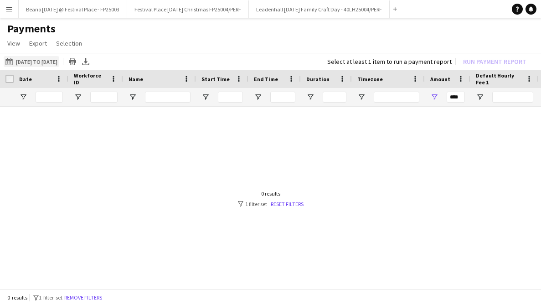
click at [59, 59] on button "Last Month [DATE] to [DATE]" at bounding box center [32, 61] width 56 height 11
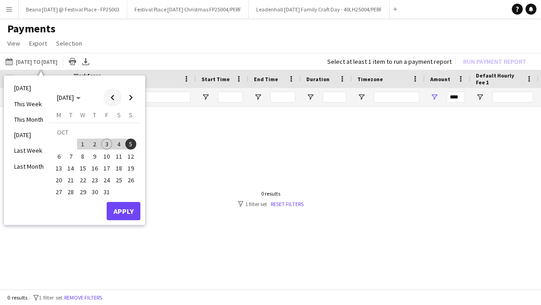
click at [109, 97] on span "Previous month" at bounding box center [113, 97] width 18 height 18
click at [59, 150] on button "8" at bounding box center [59, 156] width 12 height 12
click at [129, 93] on span "Next month" at bounding box center [131, 97] width 18 height 18
